Goal: Information Seeking & Learning: Learn about a topic

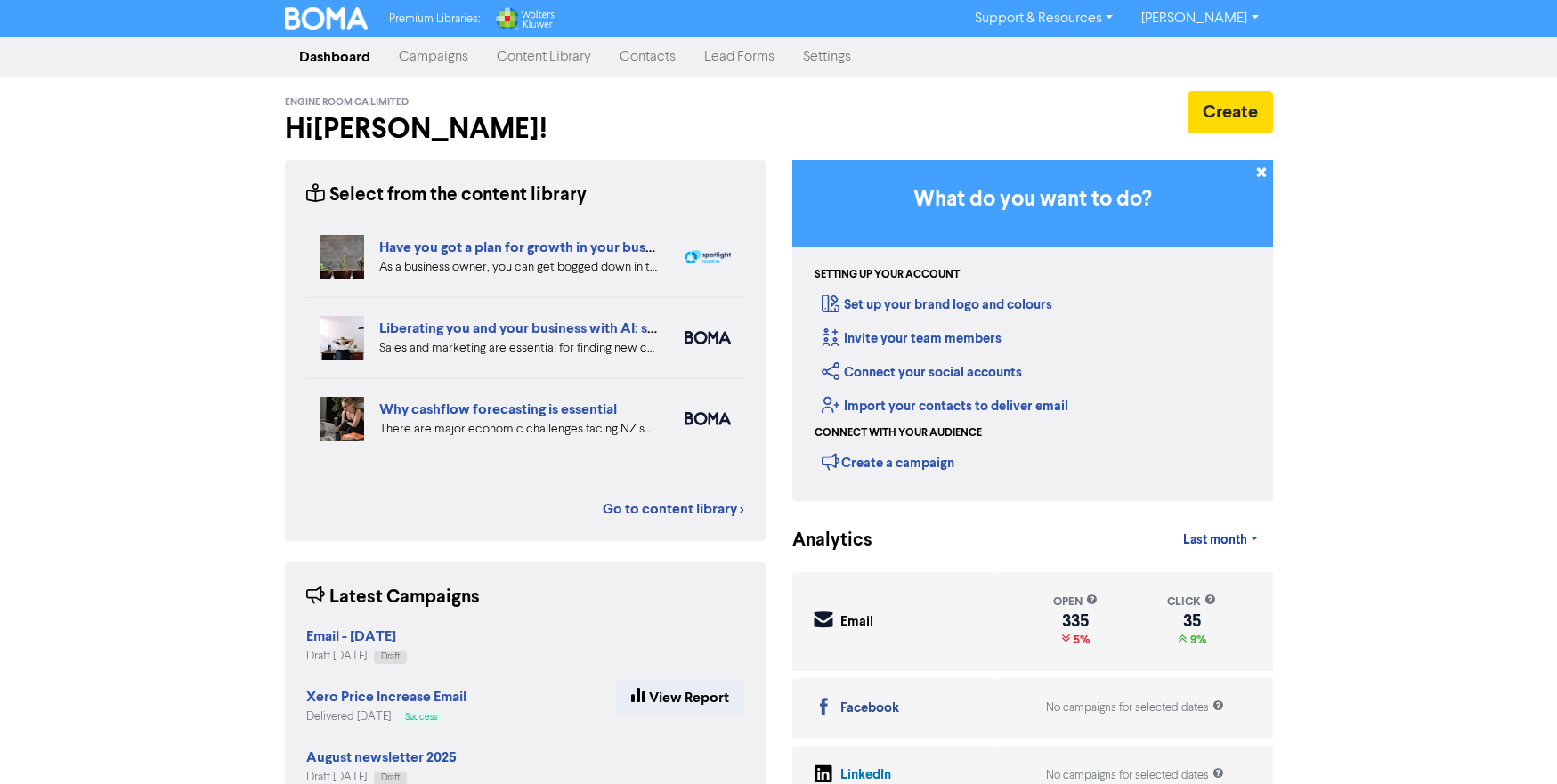
click at [539, 64] on link "Content Library" at bounding box center [543, 56] width 123 height 35
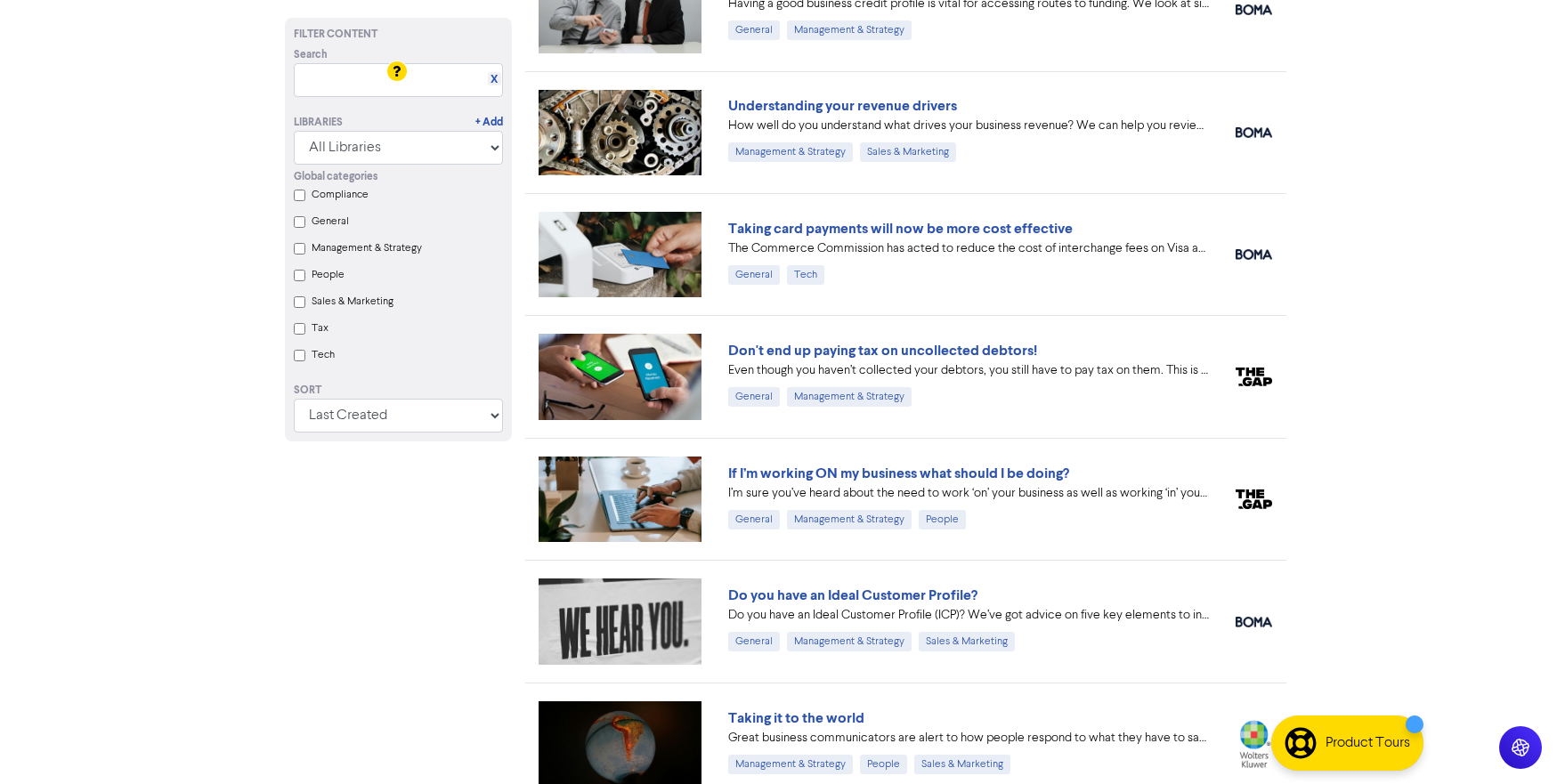
scroll to position [2059, 0]
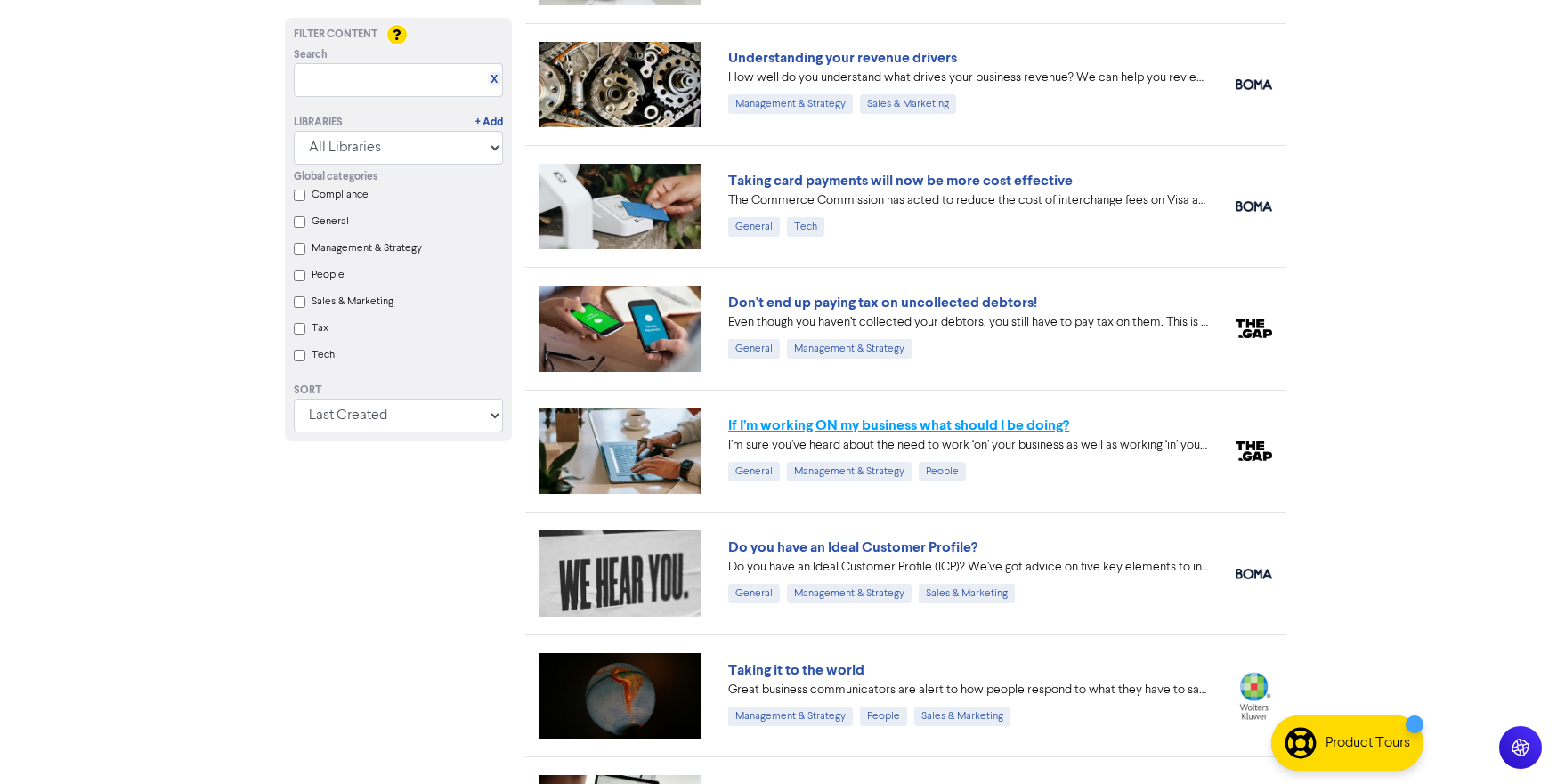
click at [927, 424] on link "If I’m working ON my business what should I be doing?" at bounding box center [898, 425] width 341 height 18
